Goal: Task Accomplishment & Management: Use online tool/utility

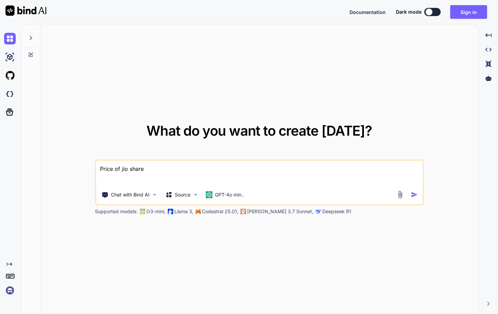
click at [11, 288] on img at bounding box center [10, 290] width 12 height 12
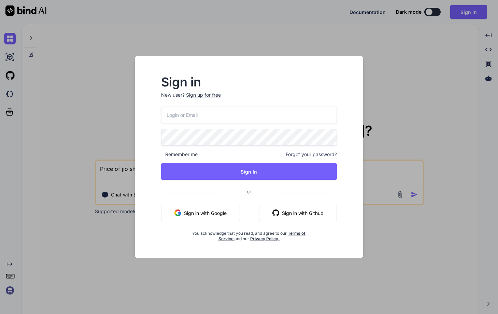
click at [79, 93] on div "Sign in New user? Sign up for free Remember me Forgot your password? Sign In or…" at bounding box center [249, 157] width 498 height 314
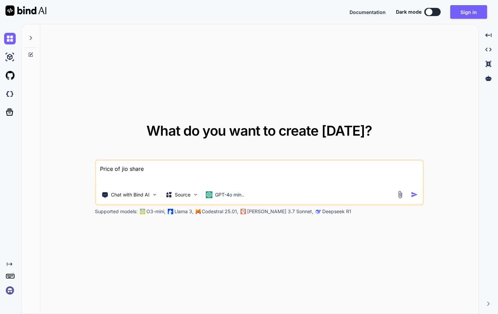
click at [8, 288] on img at bounding box center [10, 290] width 12 height 12
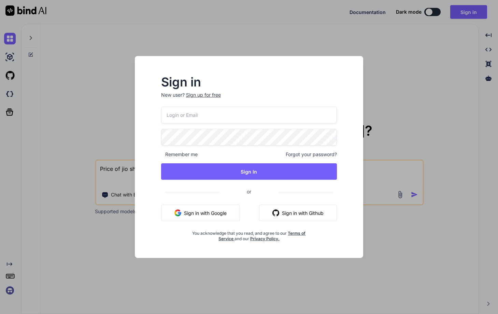
click at [203, 94] on div "Sign up for free" at bounding box center [203, 94] width 35 height 7
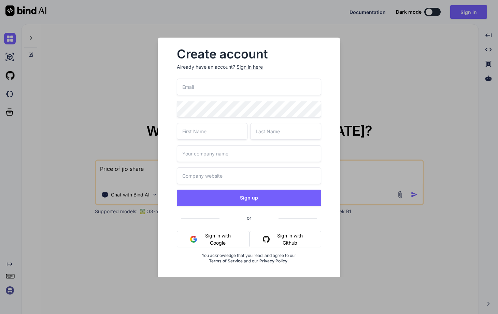
click at [202, 89] on input "email" at bounding box center [249, 86] width 144 height 17
paste input "stagtest6@yopmail.com"
type input "stagtest6@yopmail.com"
click at [205, 131] on input "text" at bounding box center [212, 131] width 71 height 17
type input "test"
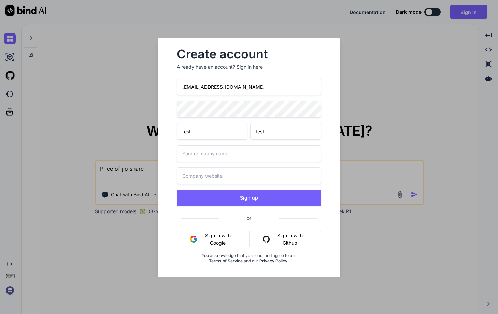
type input "test"
type input "test.com"
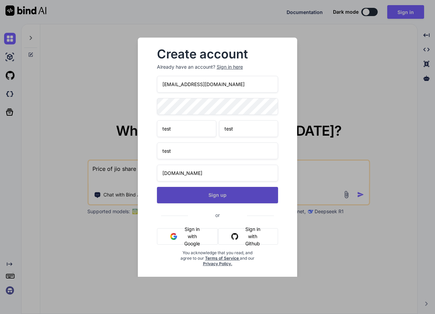
click at [237, 195] on button "Sign up" at bounding box center [217, 195] width 121 height 16
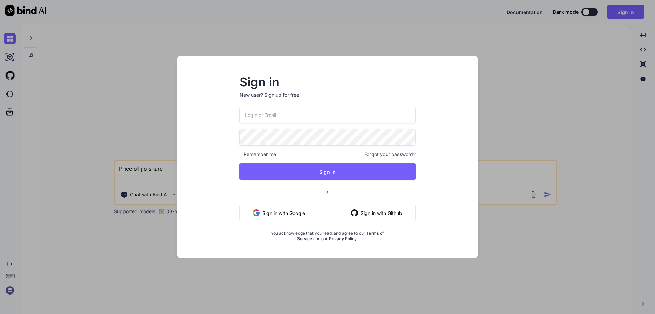
click at [259, 115] on input "email" at bounding box center [328, 114] width 176 height 17
paste input "stagtest6@yopmail.com"
type input "stagtest6@yopmail.com"
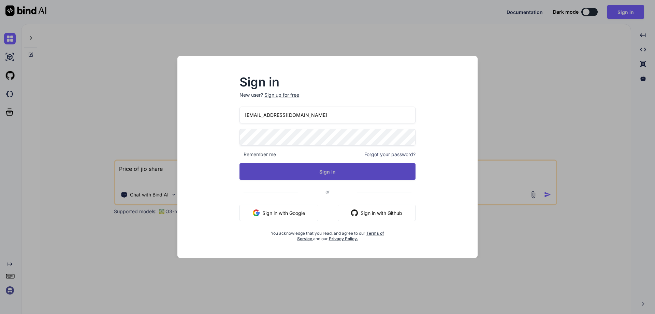
click at [313, 171] on button "Sign In" at bounding box center [328, 171] width 176 height 16
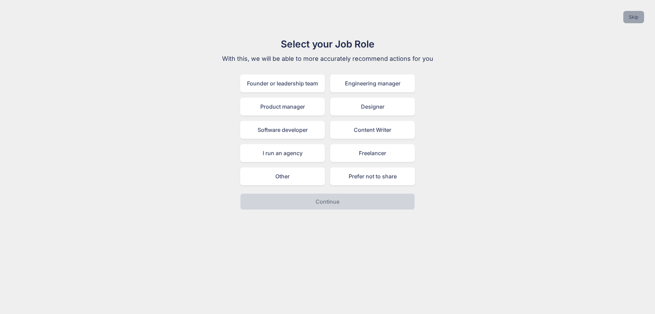
click at [627, 20] on button "Skip" at bounding box center [633, 17] width 21 height 12
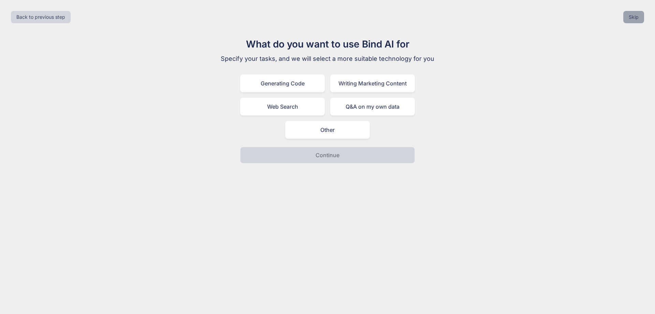
click at [627, 20] on button "Skip" at bounding box center [633, 17] width 21 height 12
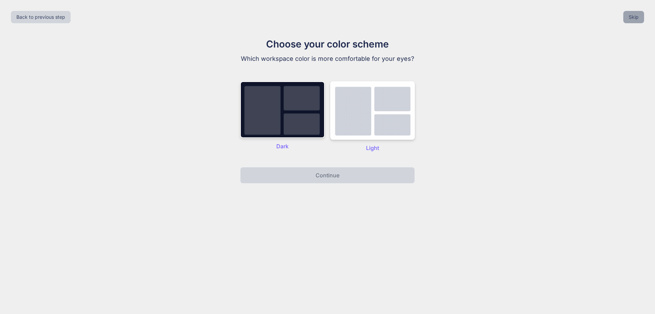
click at [627, 20] on button "Skip" at bounding box center [633, 17] width 21 height 12
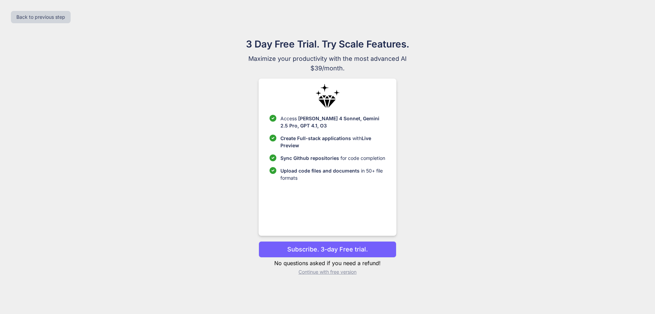
click at [334, 273] on p "Continue with free version" at bounding box center [328, 271] width 138 height 7
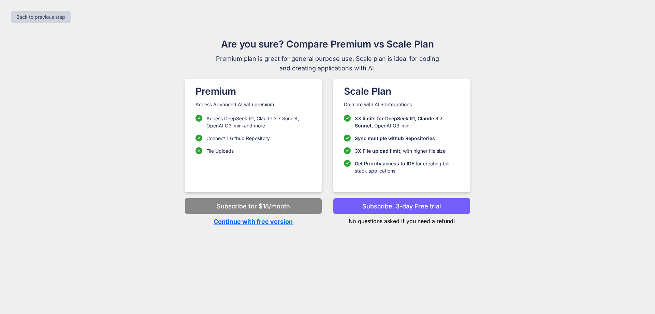
click at [268, 224] on p "Continue with free version" at bounding box center [254, 221] width 138 height 9
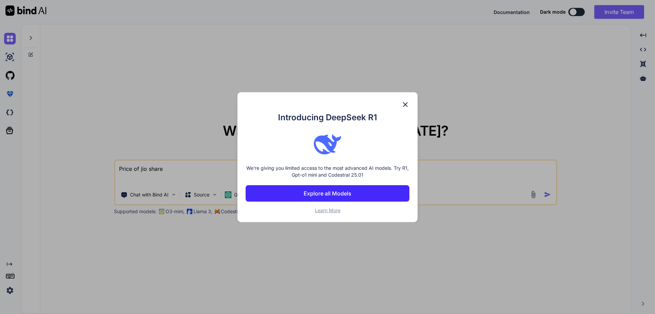
click at [407, 103] on img at bounding box center [405, 104] width 8 height 8
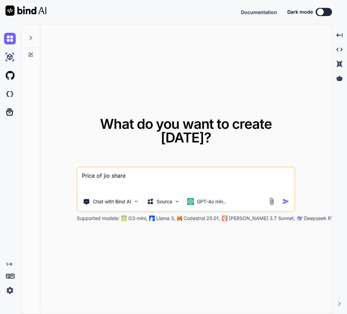
type textarea "x"
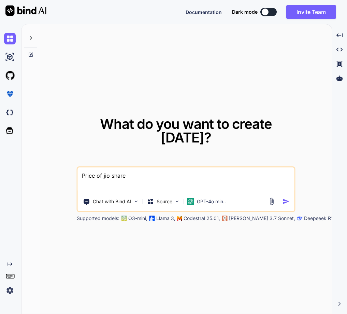
click at [127, 171] on textarea "Price of jio share" at bounding box center [186, 179] width 217 height 25
drag, startPoint x: 132, startPoint y: 170, endPoint x: 71, endPoint y: 167, distance: 60.9
click at [71, 167] on div "What do you want to create today? Price of jio share Chat with Bind AI Source G…" at bounding box center [186, 169] width 292 height 290
click at [156, 174] on textarea "Price of jio share" at bounding box center [186, 179] width 217 height 25
click at [284, 198] on img "button" at bounding box center [286, 201] width 7 height 7
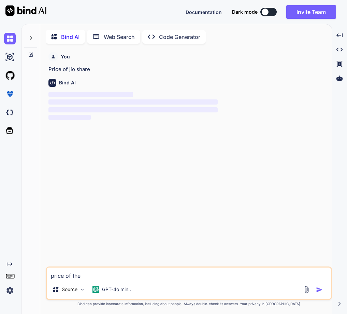
scroll to position [3, 0]
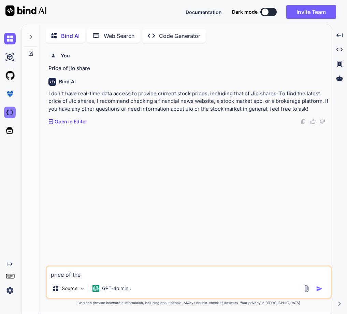
click at [8, 110] on img at bounding box center [10, 112] width 12 height 12
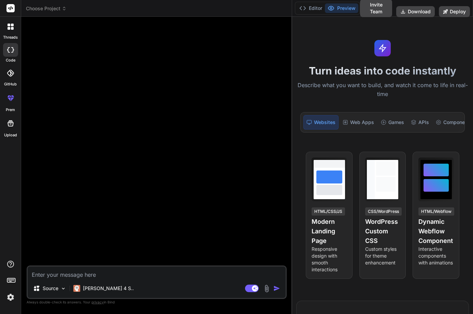
drag, startPoint x: 170, startPoint y: 135, endPoint x: 284, endPoint y: 139, distance: 114.7
click at [284, 139] on div "Bind AI Web Search Created with Pixso. Code Generator Source [PERSON_NAME] 4 S.…" at bounding box center [156, 165] width 271 height 297
type textarea "x"
click at [91, 274] on textarea at bounding box center [157, 272] width 258 height 12
type textarea "C"
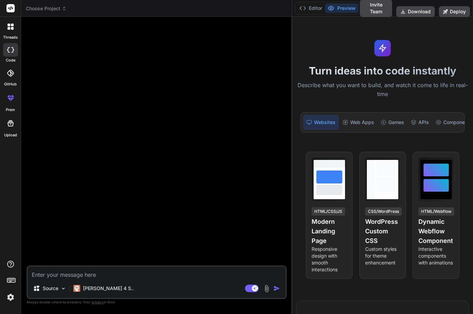
type textarea "x"
type textarea "Cr"
type textarea "x"
type textarea "Cre"
type textarea "x"
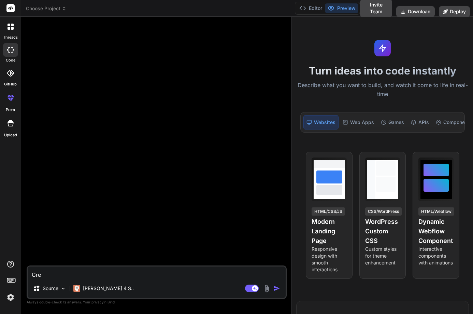
type textarea "Crea"
type textarea "x"
type textarea "Creat"
type textarea "x"
type textarea "Create"
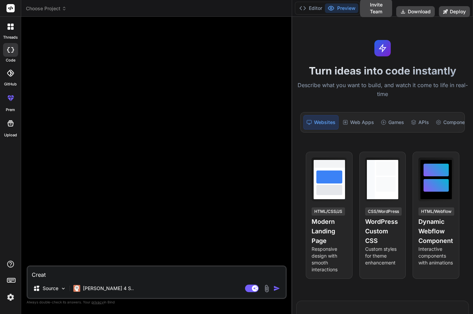
type textarea "x"
type textarea "Create"
type textarea "x"
type textarea "Create a"
type textarea "x"
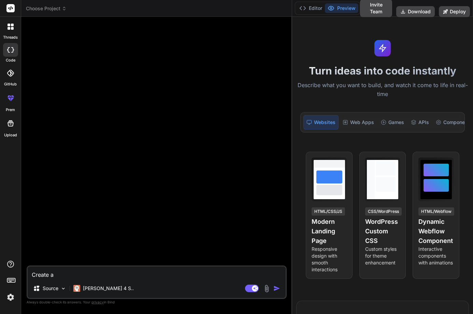
type textarea "Create a"
type textarea "x"
type textarea "Create a l"
type textarea "x"
type textarea "Create a lo"
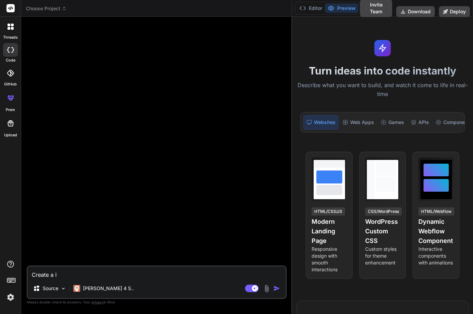
type textarea "x"
type textarea "Create a loh"
type textarea "x"
type textarea "Create a lohi"
type textarea "x"
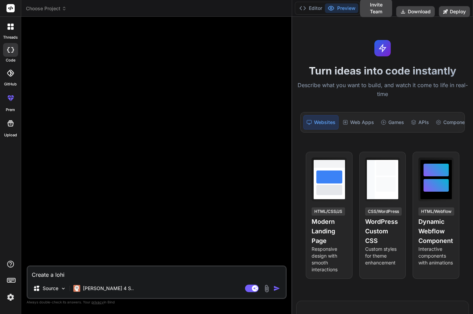
type textarea "Create a lohin"
type textarea "x"
type textarea "Create a lohin"
type textarea "x"
type textarea "Create a lohin"
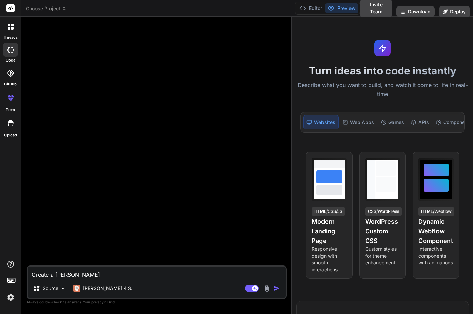
type textarea "x"
type textarea "Create a lohi"
type textarea "x"
type textarea "Create a loh"
type textarea "x"
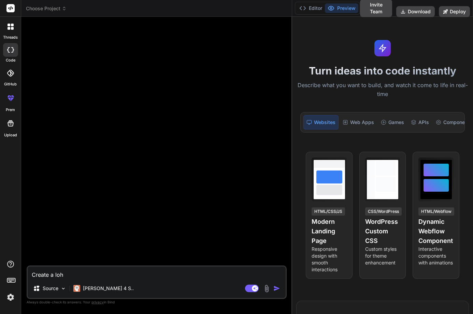
type textarea "Create a lo"
type textarea "x"
type textarea "Create a log"
type textarea "x"
type textarea "Create a logo"
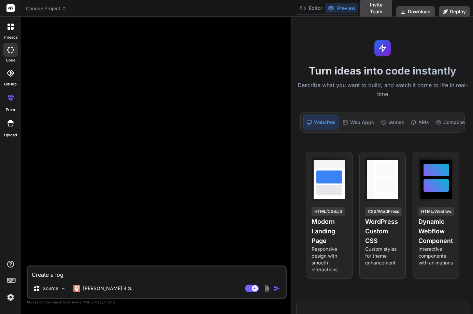
type textarea "x"
type textarea "Create a log"
type textarea "x"
type textarea "Create a logi"
type textarea "x"
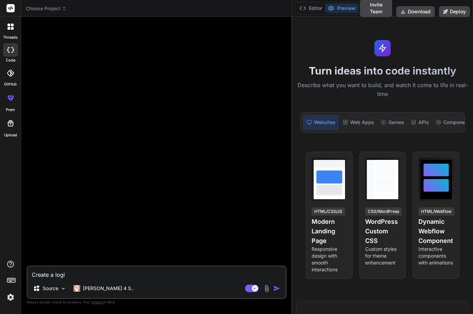
type textarea "Create a login"
type textarea "x"
type textarea "Create a login"
type textarea "x"
type textarea "Create a login p"
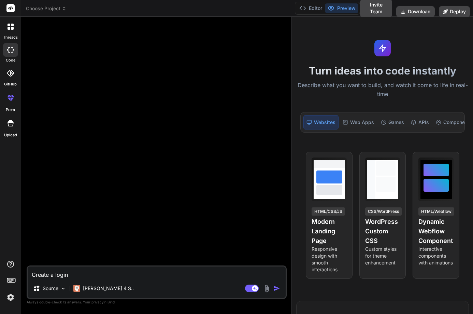
type textarea "x"
type textarea "Create a login pa"
type textarea "x"
type textarea "Create a login pag"
type textarea "x"
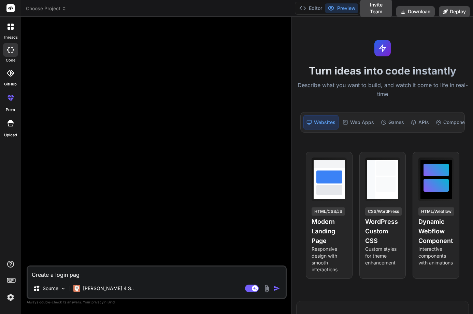
type textarea "Create a login page"
type textarea "x"
type textarea "Create a login page"
type textarea "x"
type textarea "Create a login page"
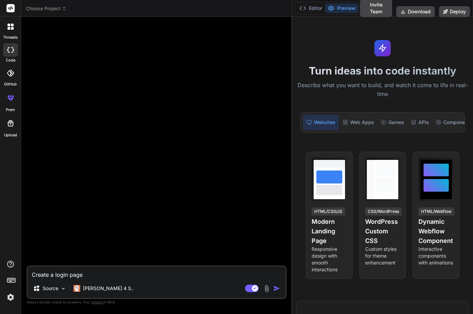
type textarea "x"
type textarea "Create a login page."
type textarea "x"
type textarea "Create a login page"
type textarea "x"
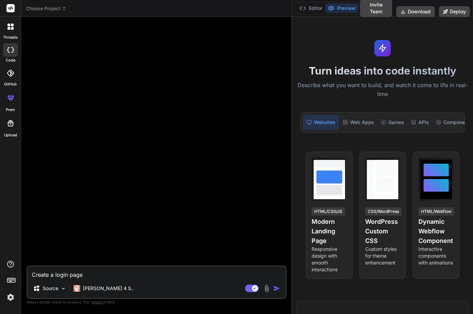
type textarea "Create a login page"
type textarea "x"
type textarea "Create a login page i"
type textarea "x"
type textarea "Create a login page in"
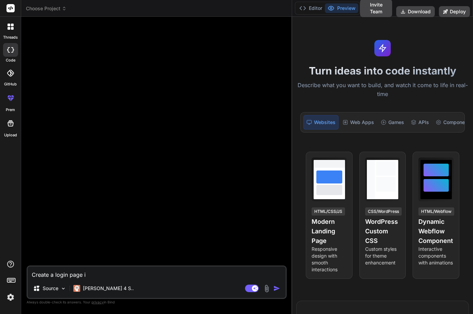
type textarea "x"
type textarea "Create a login page in"
type textarea "x"
type textarea "Create a login page in r"
type textarea "x"
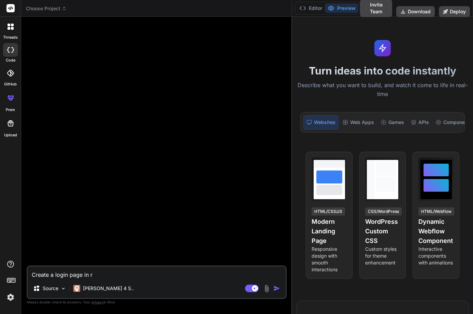
type textarea "Create a login page in re"
type textarea "x"
type textarea "Create a login page in rea"
type textarea "x"
type textarea "Create a login page in reac"
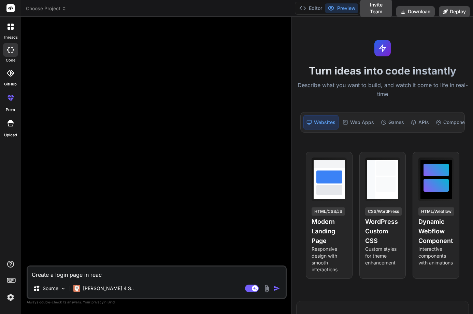
type textarea "x"
type textarea "Create a login page in react"
type textarea "x"
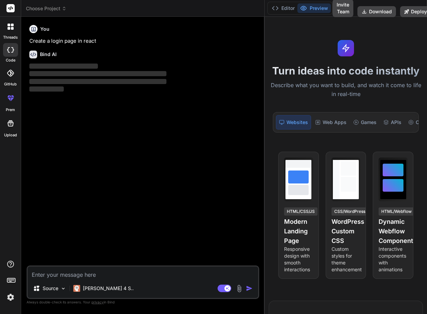
click at [265, 145] on div "Turn ideas into code instantly Describe what you want to build, and watch it co…" at bounding box center [346, 165] width 162 height 297
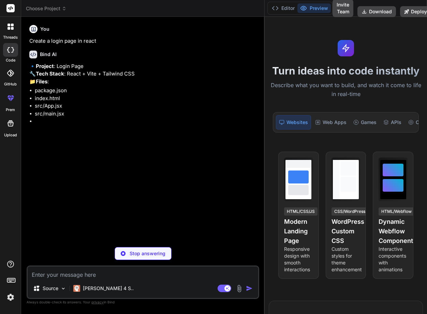
drag, startPoint x: 264, startPoint y: 145, endPoint x: 301, endPoint y: 145, distance: 37.2
click at [301, 145] on div "Choose Project Created with Pixso. Bind AI Web Search Created with Pixso. Code …" at bounding box center [224, 157] width 406 height 314
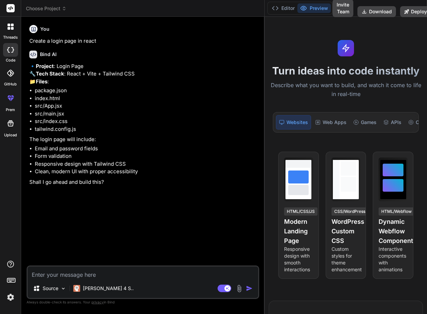
type textarea "x"
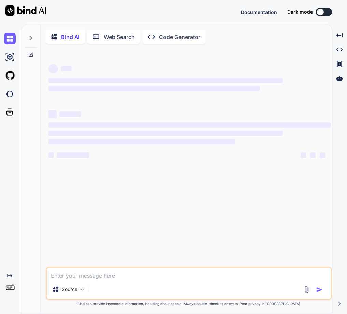
type textarea "x"
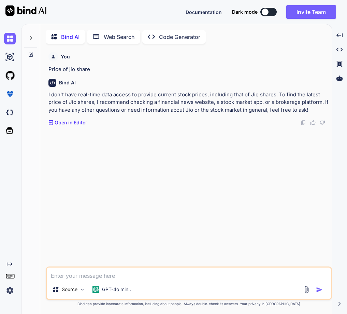
scroll to position [3, 0]
